Goal: Task Accomplishment & Management: Complete application form

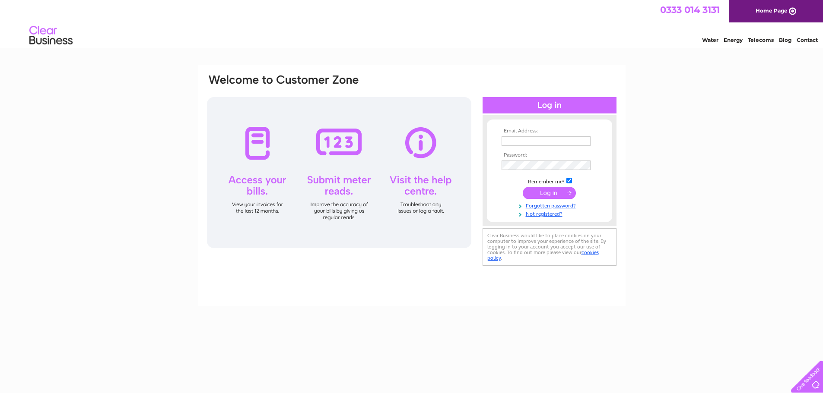
type input "[PERSON_NAME][EMAIL_ADDRESS][PERSON_NAME][DOMAIN_NAME]"
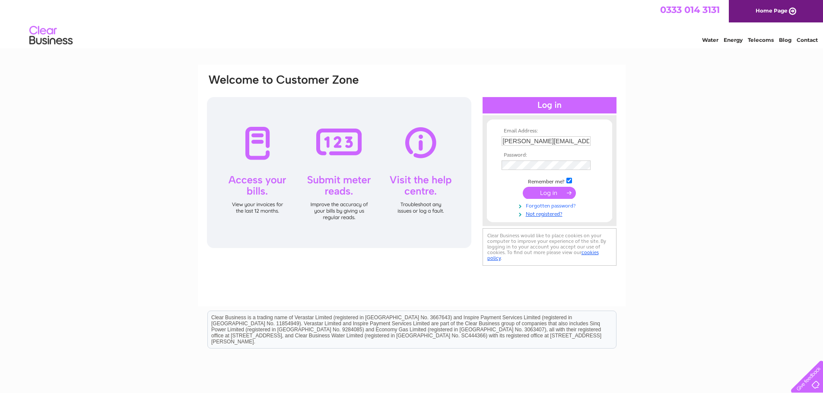
click at [559, 205] on link "Forgotten password?" at bounding box center [550, 205] width 98 height 8
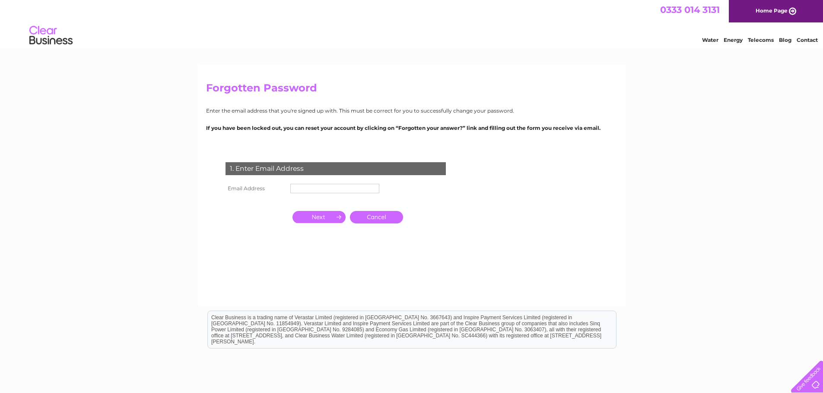
type input "[PERSON_NAME][EMAIL_ADDRESS][PERSON_NAME][DOMAIN_NAME]"
drag, startPoint x: 370, startPoint y: 191, endPoint x: 286, endPoint y: 185, distance: 84.0
click at [286, 185] on tr "Email Address [PERSON_NAME][EMAIL_ADDRESS][PERSON_NAME][DOMAIN_NAME]" at bounding box center [302, 189] width 159 height 15
paste input "text"
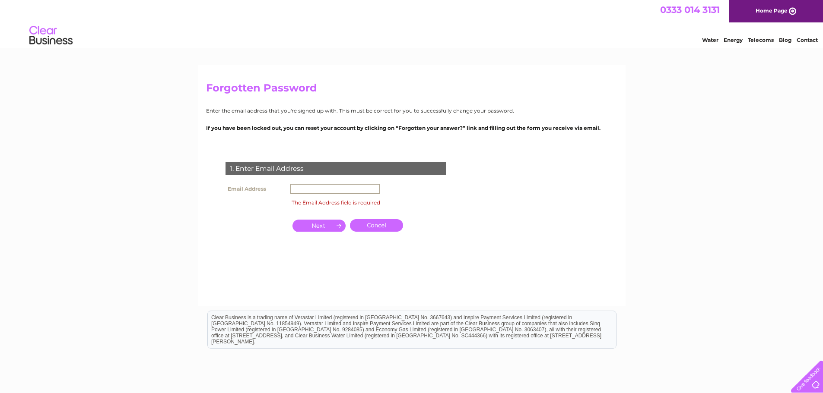
paste input "text"
click at [345, 192] on input "text" at bounding box center [335, 189] width 90 height 10
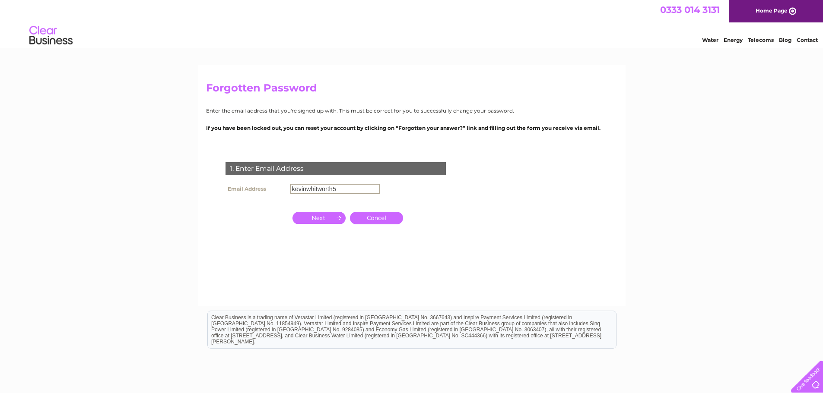
type input "kevinwhitworth5@"
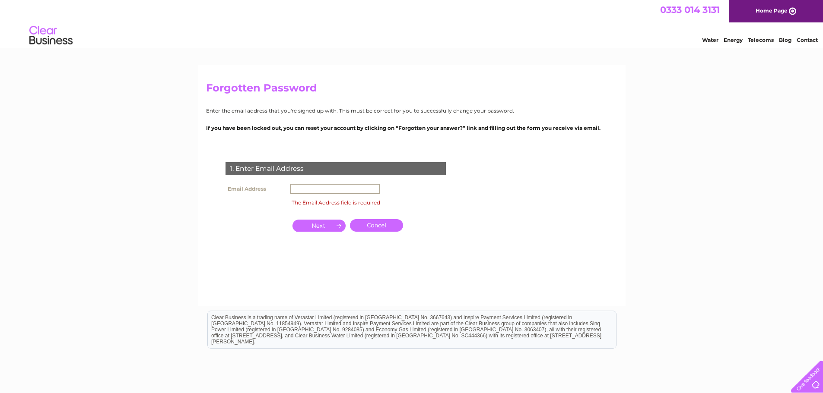
click at [345, 192] on input "text" at bounding box center [335, 189] width 90 height 10
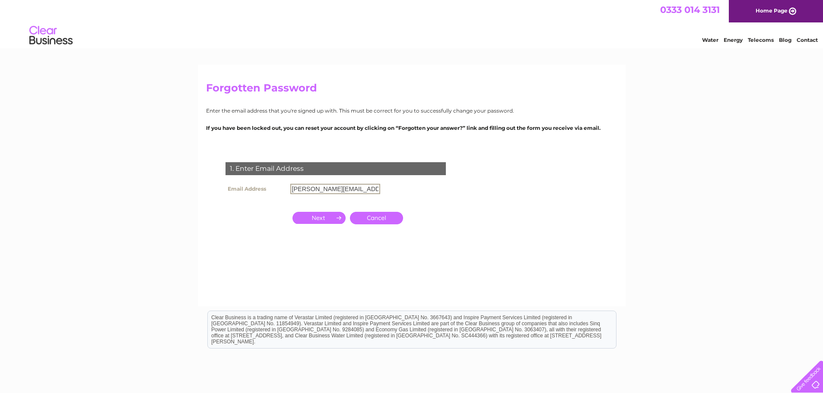
click at [361, 188] on input "ryan.boyle@verastar.co.uk" at bounding box center [335, 189] width 90 height 10
click at [367, 188] on input "ryan.boyle@verastar.co.uk" at bounding box center [335, 189] width 90 height 10
type input "ryan.boyle@"
type input "m"
type input "@gmail.com"
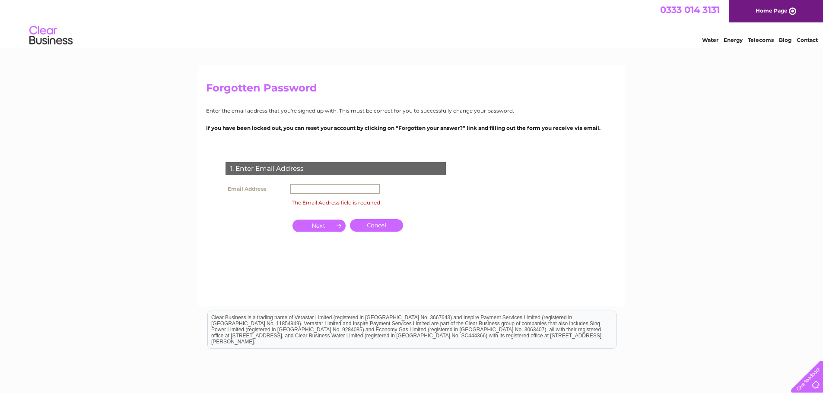
type input "e"
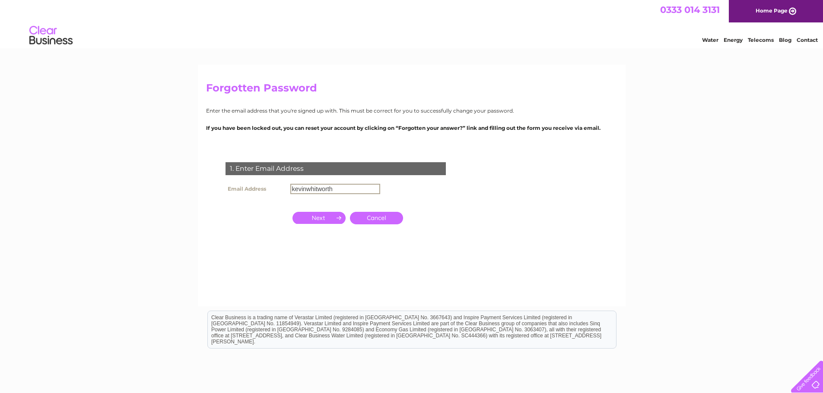
type input "kevinwhitworth@"
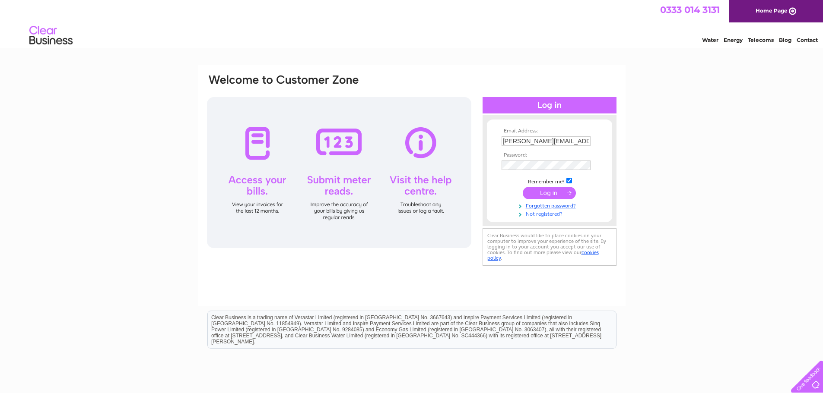
click at [555, 214] on link "Not registered?" at bounding box center [550, 213] width 98 height 8
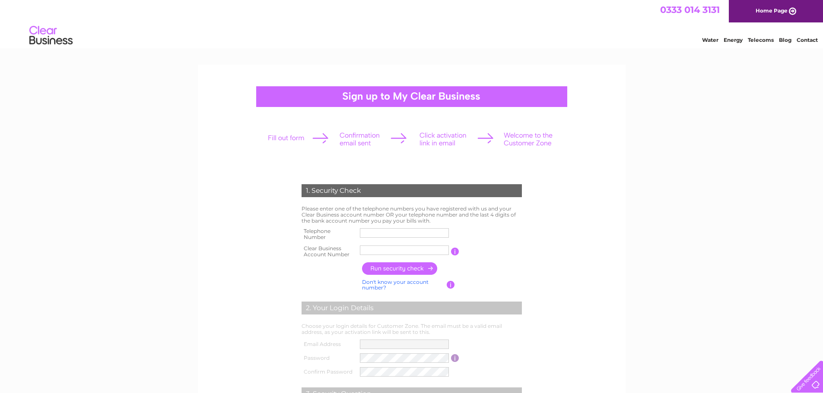
click at [385, 229] on input "text" at bounding box center [404, 233] width 89 height 10
type input "07795221360"
click at [425, 246] on input "text" at bounding box center [405, 250] width 90 height 10
type input "1145685"
click at [431, 266] on input "button" at bounding box center [400, 269] width 76 height 13
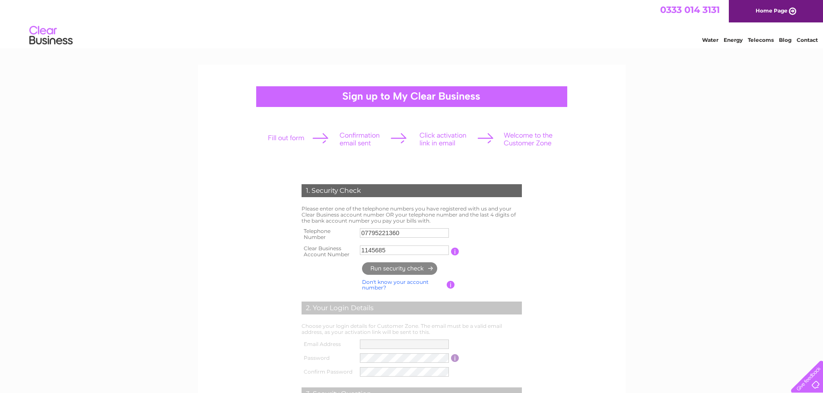
type input "**********"
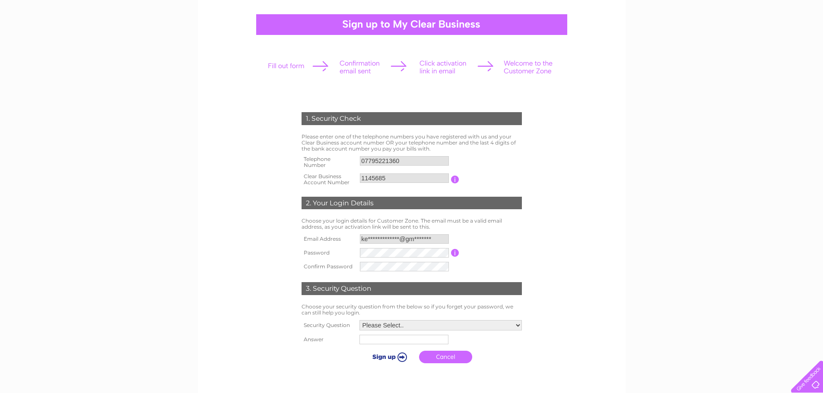
scroll to position [130, 0]
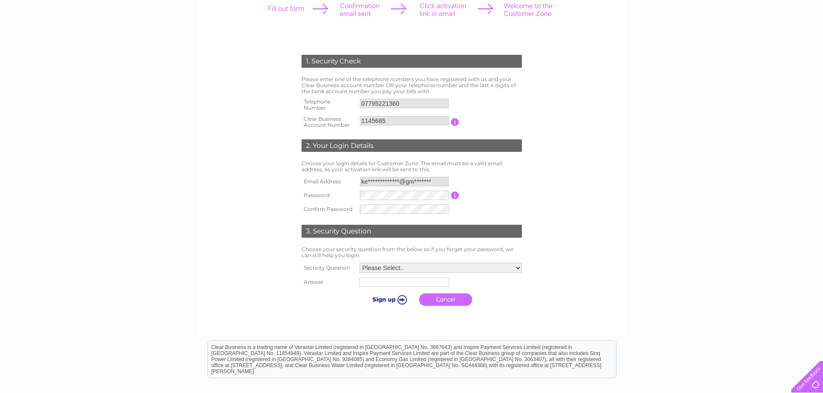
click at [676, 213] on div "1. Security Check Please enter one of the telephone numbers you have registered…" at bounding box center [411, 209] width 823 height 549
drag, startPoint x: 647, startPoint y: 210, endPoint x: 502, endPoint y: 215, distance: 144.8
click at [644, 210] on div "1. Security Check Please enter one of the telephone numbers you have registered…" at bounding box center [411, 209] width 823 height 549
click at [610, 204] on form "1. Security Check Please enter one of the telephone numbers you have registered…" at bounding box center [411, 183] width 411 height 291
click at [469, 269] on select "Please Select.. In what town or city was your first job? In what town or city d…" at bounding box center [439, 268] width 163 height 11
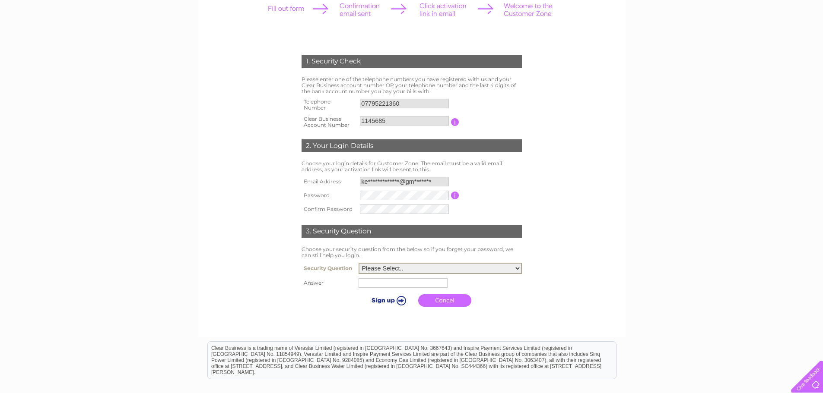
select select "1"
click at [358, 263] on select "Please Select.. In what town or city was your first job? In what town or city d…" at bounding box center [439, 268] width 163 height 11
click at [376, 286] on input "text" at bounding box center [404, 283] width 90 height 10
type input "Leicester"
click at [404, 301] on input "submit" at bounding box center [387, 301] width 53 height 12
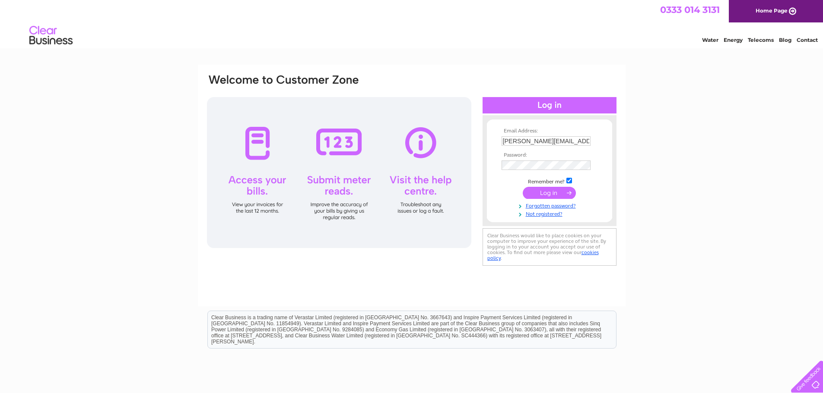
drag, startPoint x: 582, startPoint y: 142, endPoint x: 495, endPoint y: 131, distance: 87.4
click at [495, 131] on form "Email Address: [PERSON_NAME][EMAIL_ADDRESS][PERSON_NAME][DOMAIN_NAME] Password:" at bounding box center [549, 172] width 125 height 89
click at [523, 139] on input "text" at bounding box center [546, 141] width 90 height 10
paste input "text"
click at [530, 139] on input "text" at bounding box center [546, 141] width 90 height 10
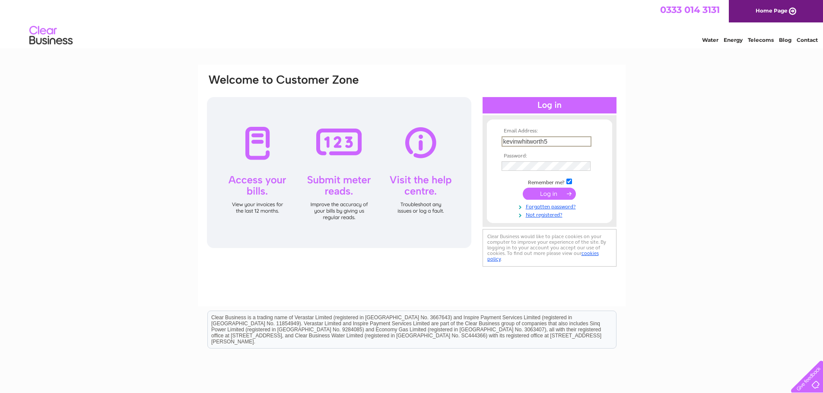
type input "kevinwhitworth5@"
type input "[DOMAIN_NAME]"
drag, startPoint x: 546, startPoint y: 143, endPoint x: 492, endPoint y: 141, distance: 54.0
click at [492, 141] on form "Email Address: [DOMAIN_NAME] Invalid Email Address Password: Forgotten password?" at bounding box center [549, 177] width 125 height 99
